Goal: Information Seeking & Learning: Check status

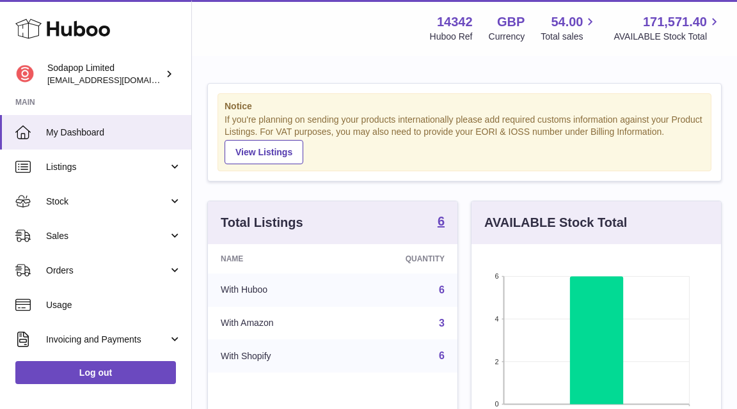
scroll to position [200, 249]
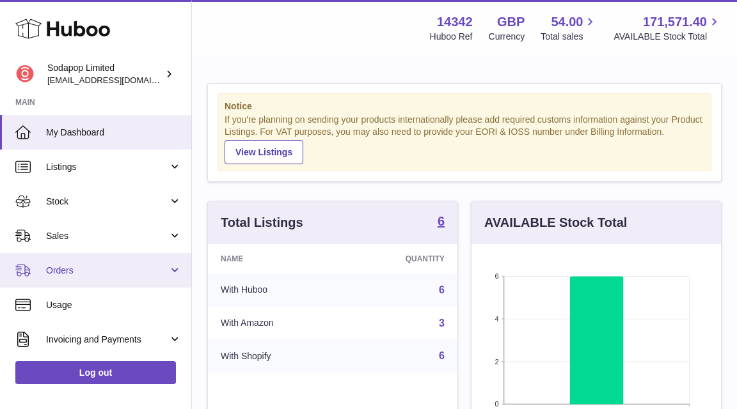
click at [67, 270] on span "Orders" at bounding box center [107, 271] width 122 height 12
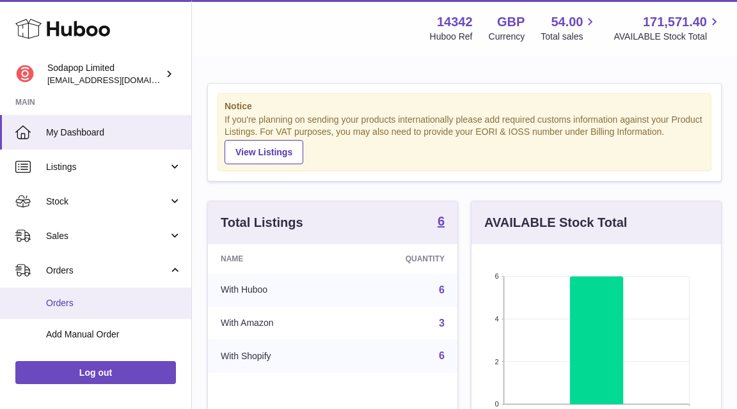
click at [66, 305] on span "Orders" at bounding box center [114, 303] width 136 height 12
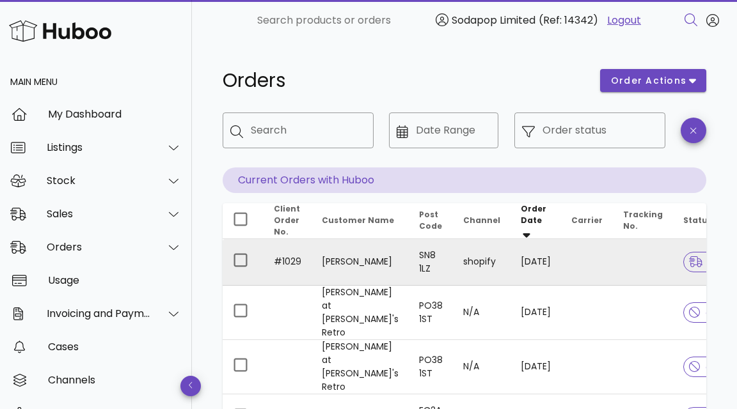
click at [338, 262] on td "Terry Blake" at bounding box center [360, 262] width 97 height 47
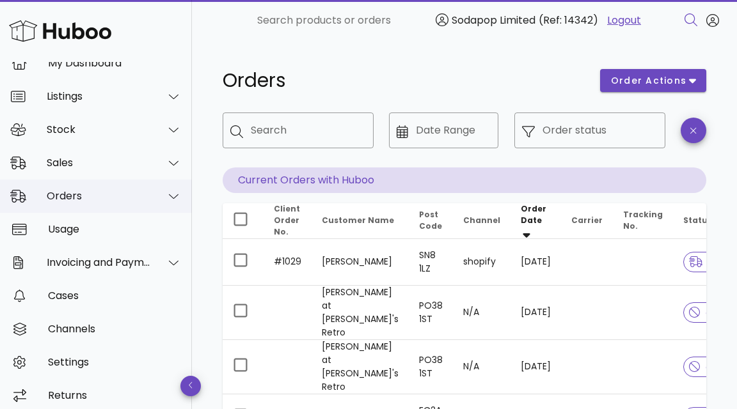
click at [79, 194] on div "Orders" at bounding box center [99, 196] width 104 height 12
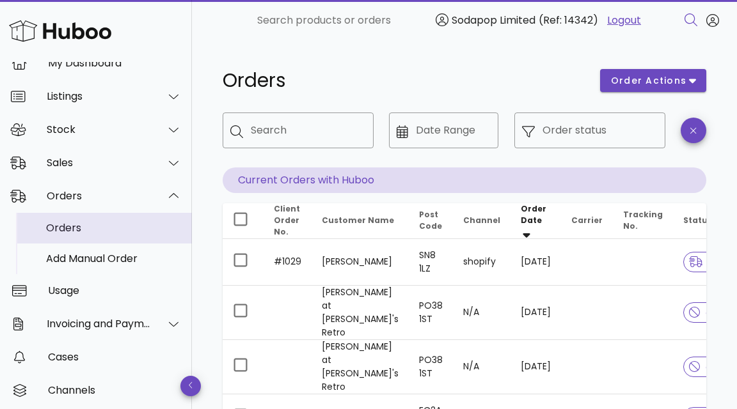
click at [73, 231] on div "Orders" at bounding box center [114, 228] width 136 height 12
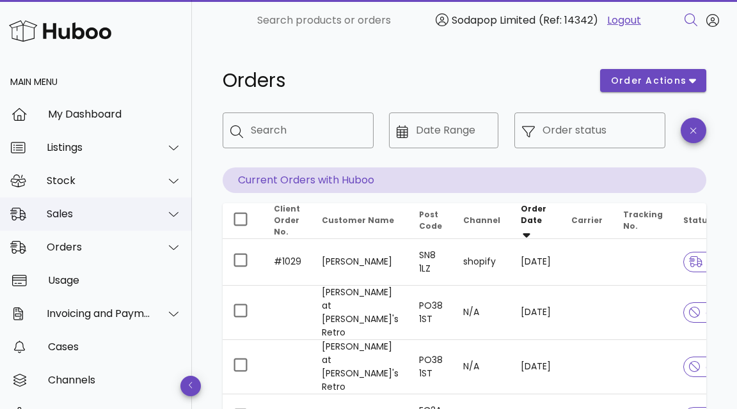
click at [68, 211] on div "Sales" at bounding box center [99, 214] width 104 height 12
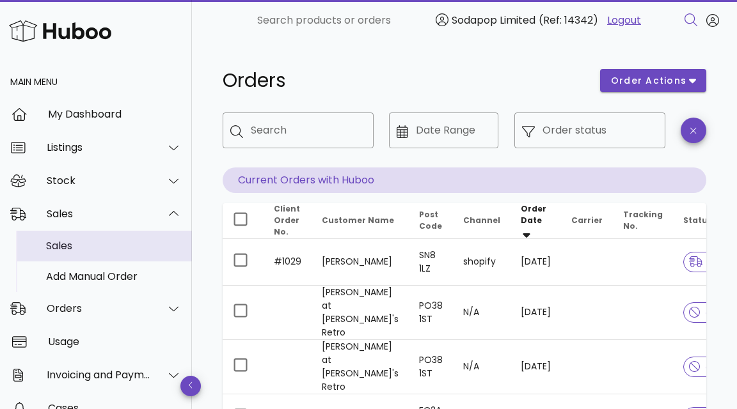
click at [71, 249] on div "Sales" at bounding box center [114, 246] width 136 height 12
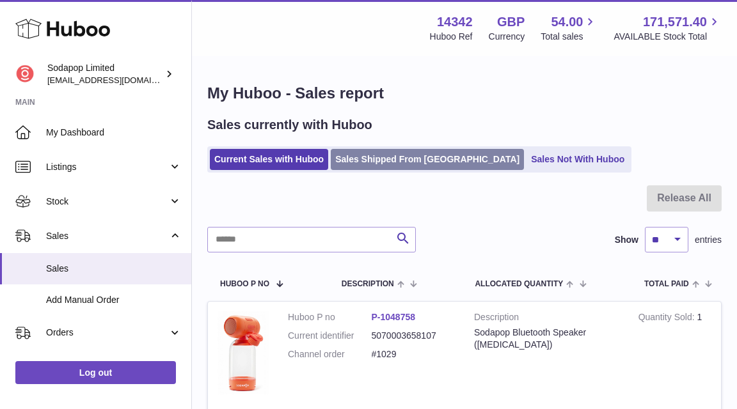
click at [417, 159] on link "Sales Shipped From Huboo" at bounding box center [427, 159] width 193 height 21
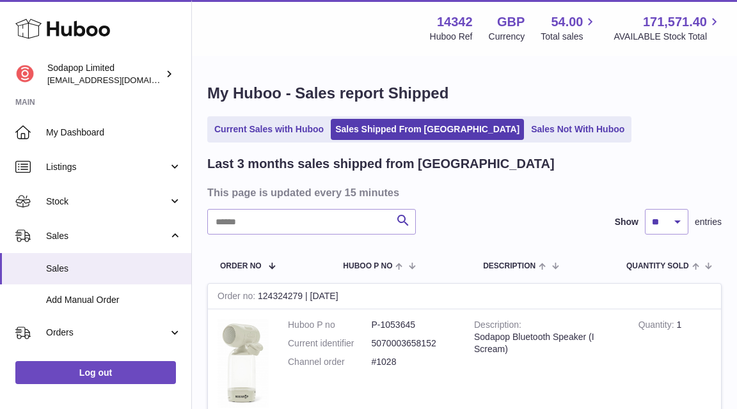
scroll to position [64, 0]
